Goal: Navigation & Orientation: Find specific page/section

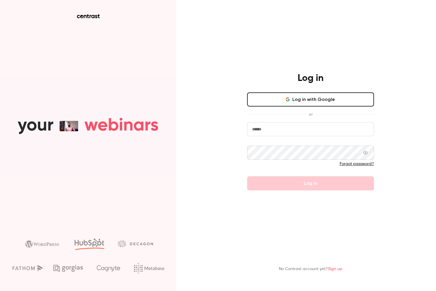
type input "**********"
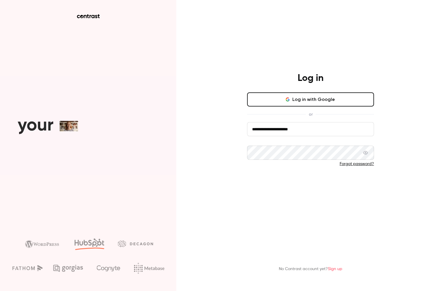
click at [294, 185] on form "**********" at bounding box center [310, 156] width 127 height 68
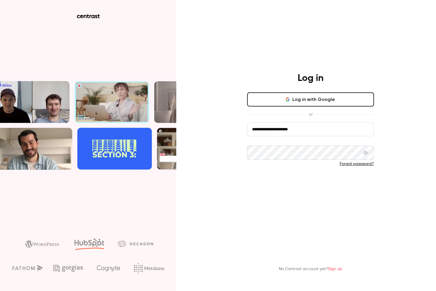
click at [294, 185] on button "Log in" at bounding box center [310, 183] width 127 height 14
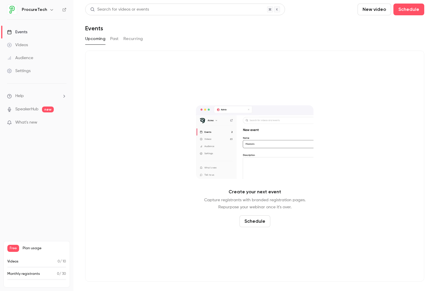
click at [21, 124] on span "What's new" at bounding box center [26, 122] width 22 height 6
